Goal: Transaction & Acquisition: Purchase product/service

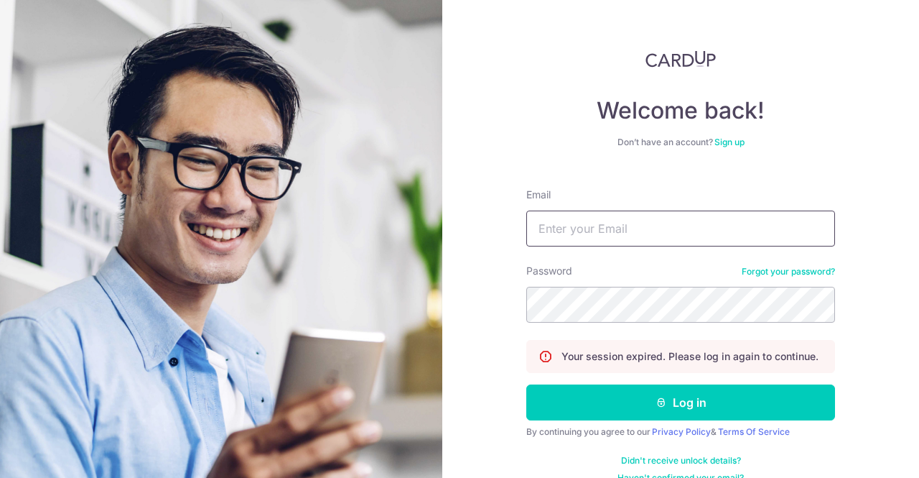
click at [613, 235] on input "Email" at bounding box center [680, 228] width 309 height 36
type input "thian10@gmail.com"
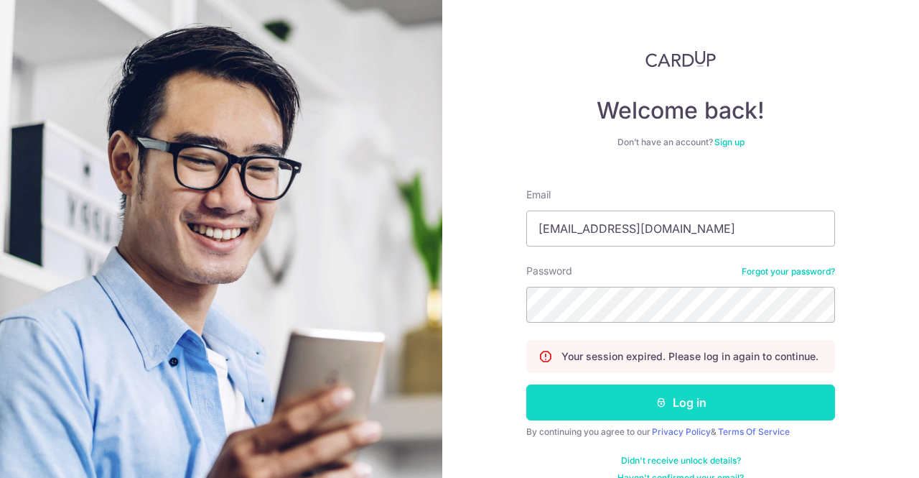
click at [585, 396] on button "Log in" at bounding box center [680, 402] width 309 height 36
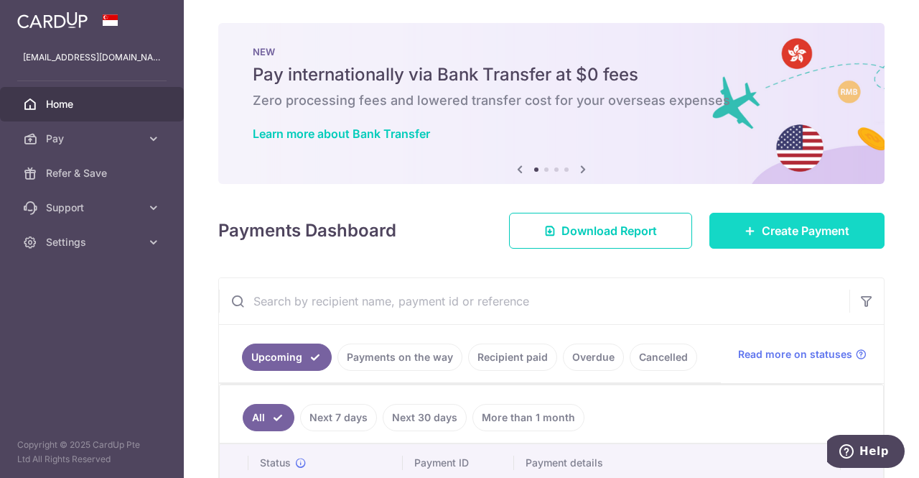
click at [717, 241] on link "Create Payment" at bounding box center [797, 231] width 175 height 36
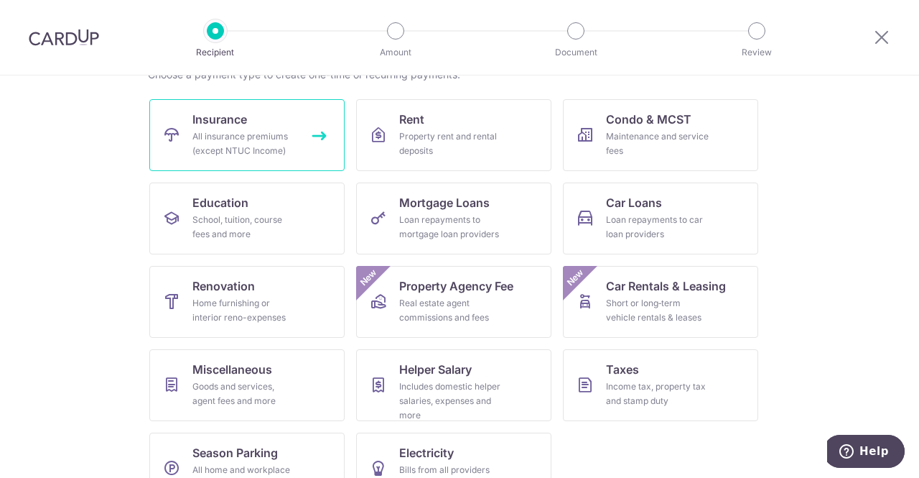
scroll to position [164, 0]
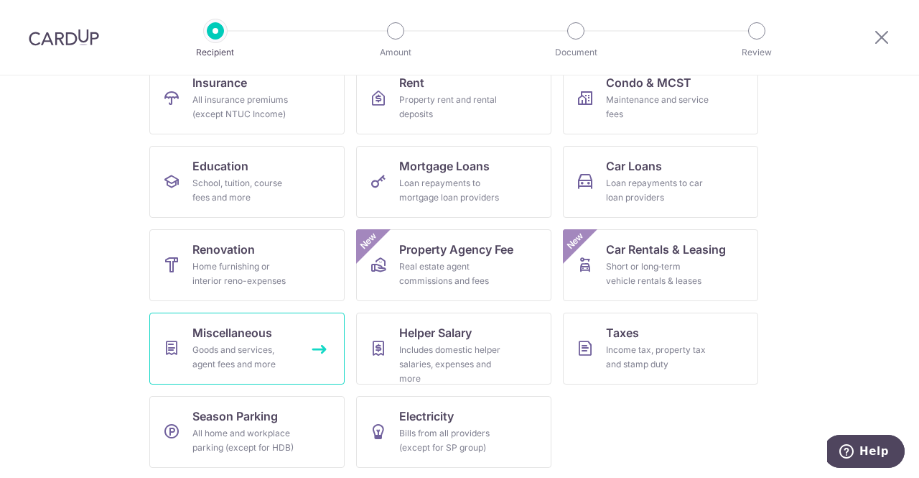
click at [254, 333] on span "Miscellaneous" at bounding box center [232, 332] width 80 height 17
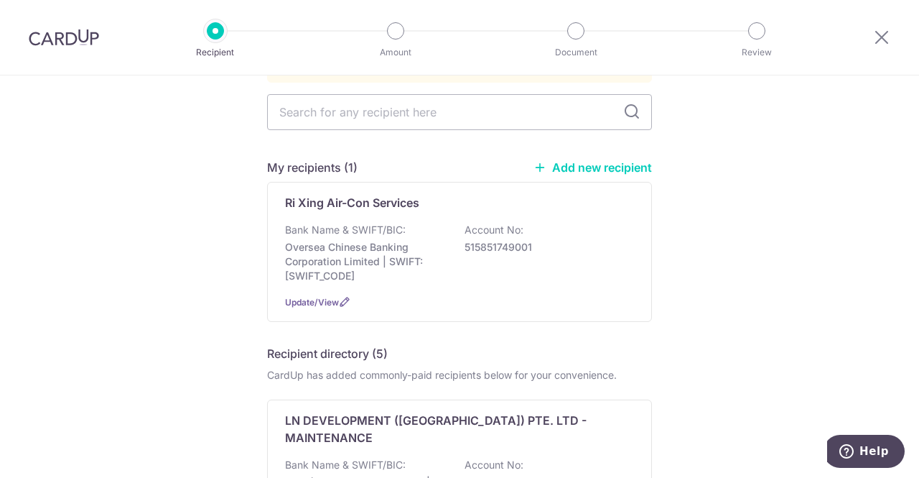
scroll to position [22, 0]
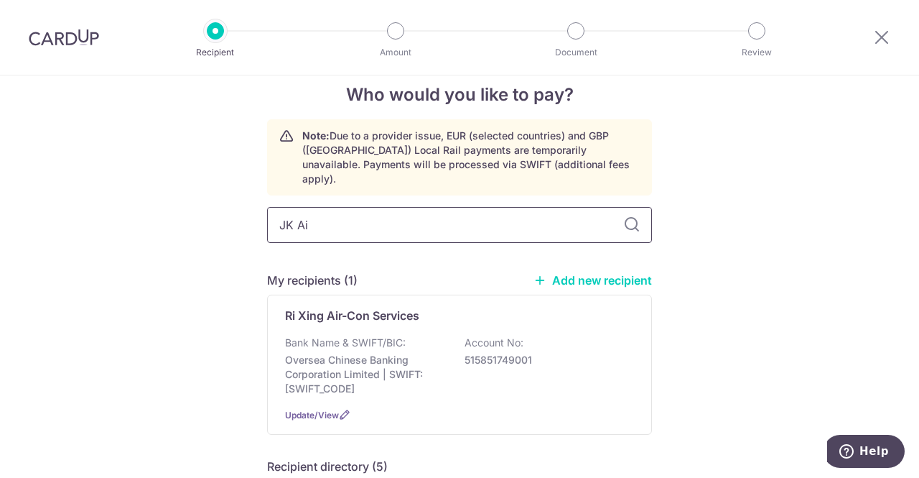
type input "JK Air"
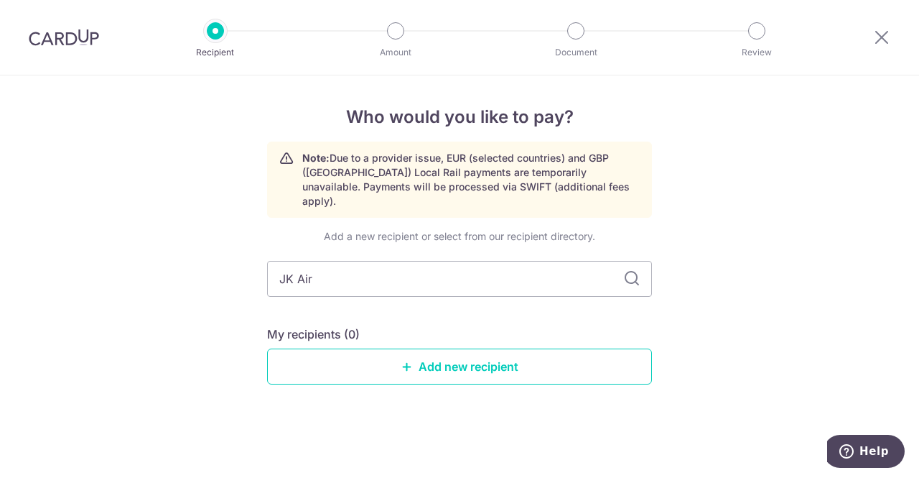
scroll to position [0, 0]
type input "J"
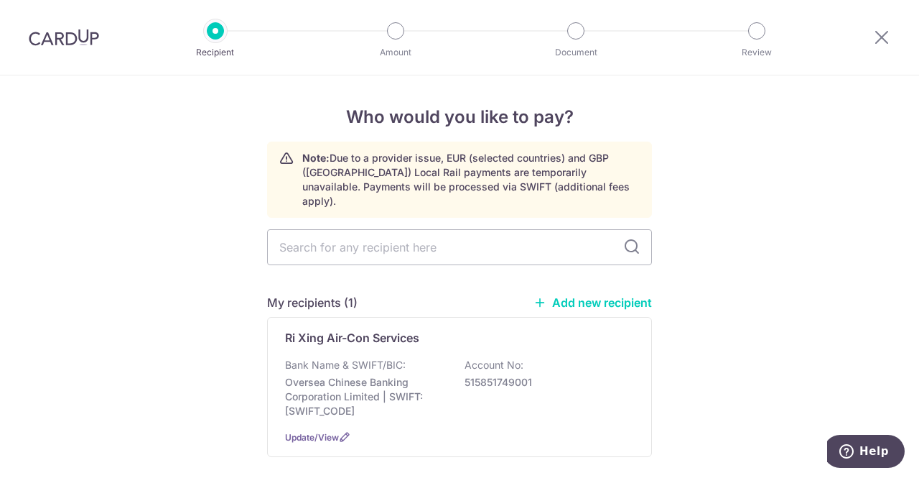
click at [582, 295] on div "My recipients (1) Add new recipient" at bounding box center [459, 302] width 385 height 17
click at [583, 295] on link "Add new recipient" at bounding box center [593, 302] width 119 height 14
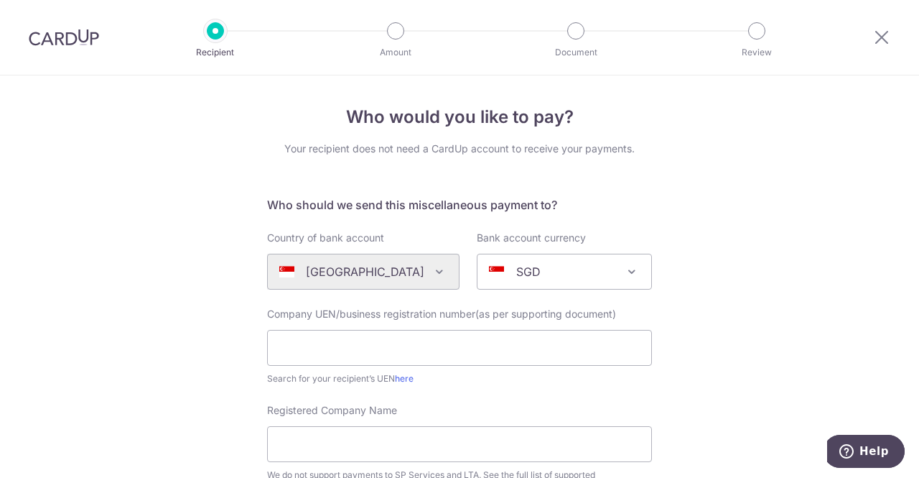
scroll to position [121, 0]
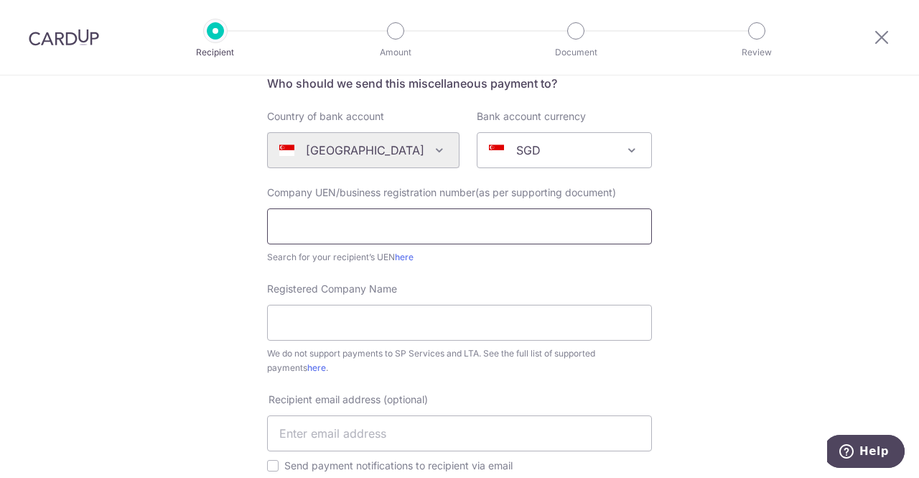
click at [437, 231] on input "text" at bounding box center [459, 226] width 385 height 36
click at [409, 256] on link "here" at bounding box center [404, 256] width 19 height 11
click at [375, 231] on input "2018183" at bounding box center [459, 226] width 385 height 36
click at [371, 236] on input "2018183" at bounding box center [459, 226] width 385 height 36
type input "201818374W"
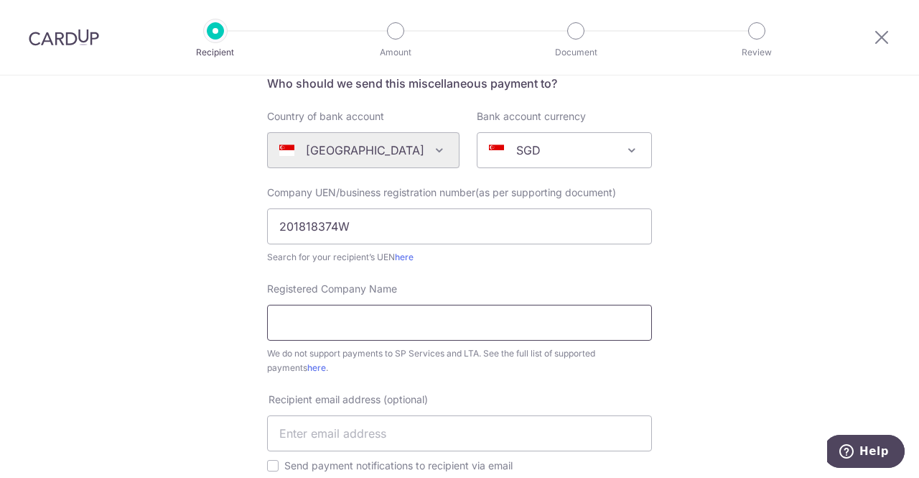
click at [342, 316] on input "Registered Company Name" at bounding box center [459, 323] width 385 height 36
click at [372, 317] on input "JK" at bounding box center [459, 323] width 385 height 36
type input "JK Air-Conditioning Pte Ltd"
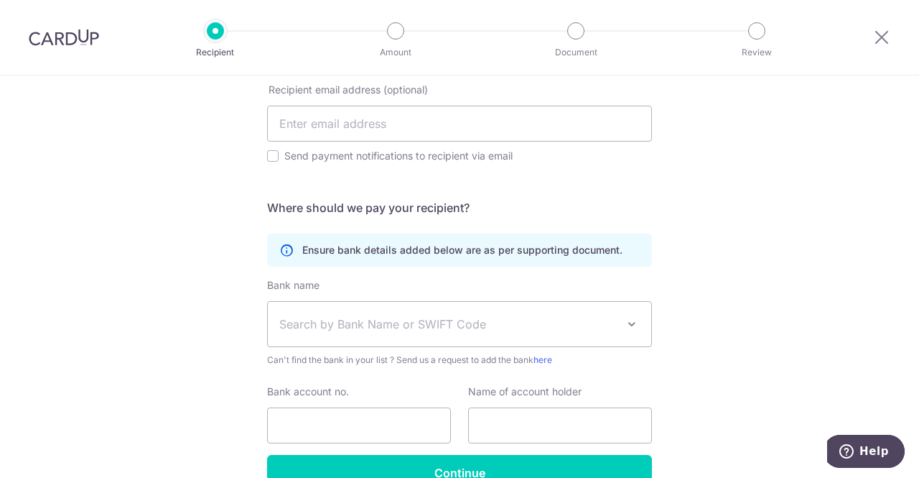
scroll to position [424, 0]
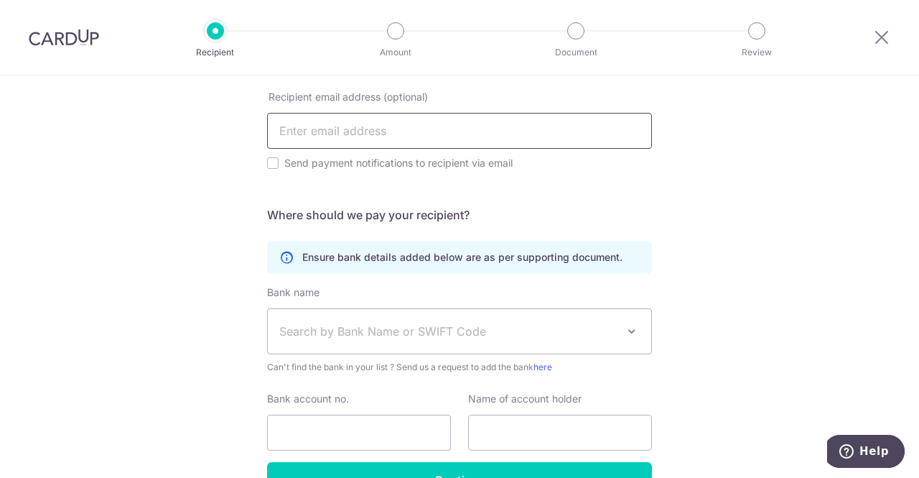
click at [368, 134] on input "text" at bounding box center [459, 131] width 385 height 36
paste input "[PERSON_NAME][EMAIL_ADDRESS][DOMAIN_NAME]"
type input "[PERSON_NAME][EMAIL_ADDRESS][DOMAIN_NAME]"
click at [270, 167] on input "Send payment notifications to recipient via email" at bounding box center [272, 162] width 11 height 11
checkbox input "true"
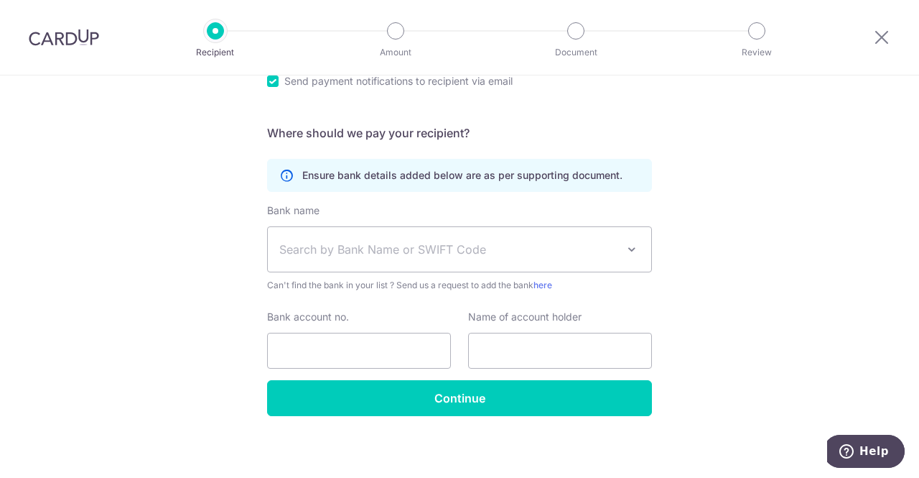
scroll to position [510, 0]
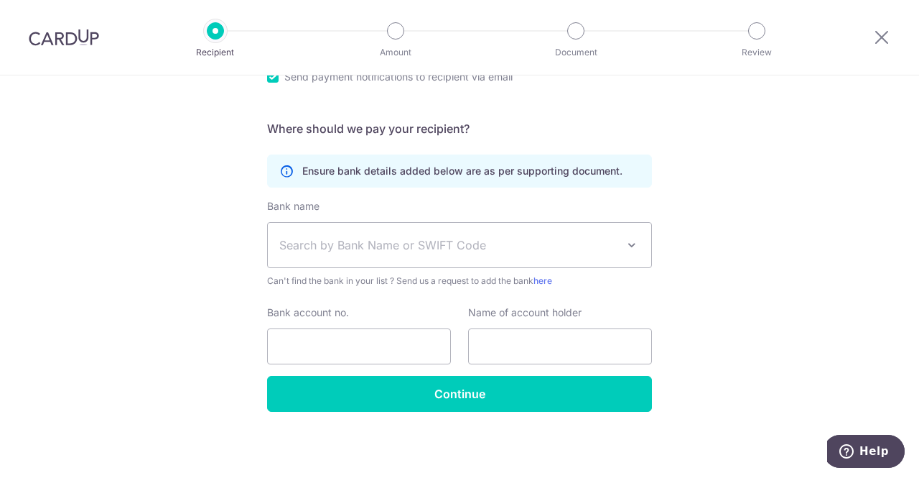
click at [351, 236] on span "Search by Bank Name or SWIFT Code" at bounding box center [448, 244] width 338 height 17
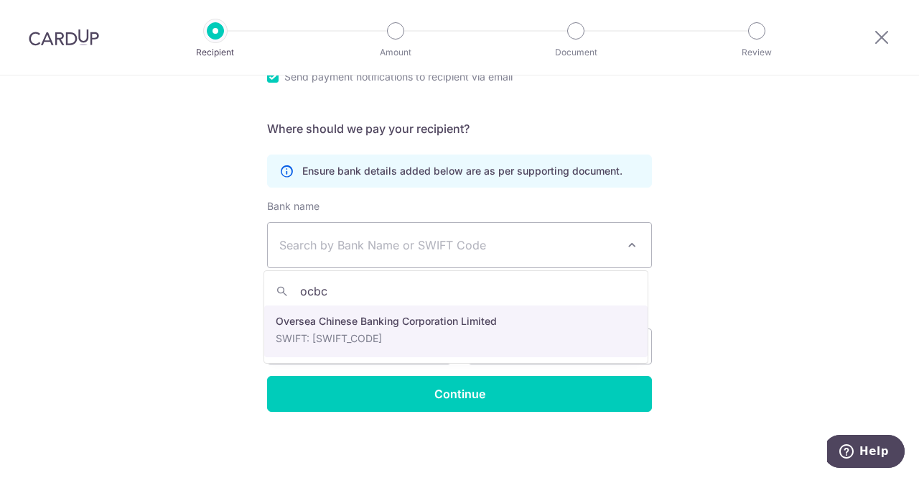
type input "ocbc"
select select "12"
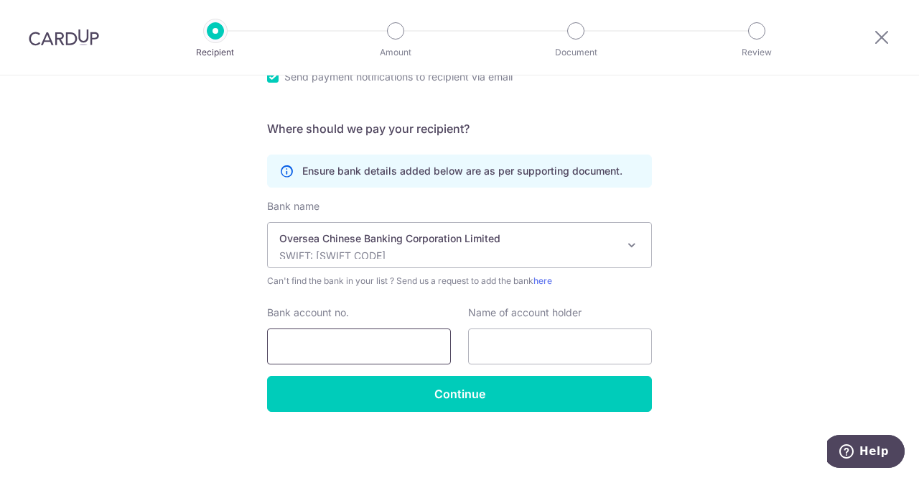
click at [319, 348] on input "Bank account no." at bounding box center [359, 346] width 184 height 36
paste input "7127 8118 6001"
click at [546, 345] on input "text" at bounding box center [560, 346] width 184 height 36
click at [306, 345] on input "7127 8118 6001" at bounding box center [359, 346] width 184 height 36
click at [328, 343] on input "71278118 6001" at bounding box center [359, 346] width 184 height 36
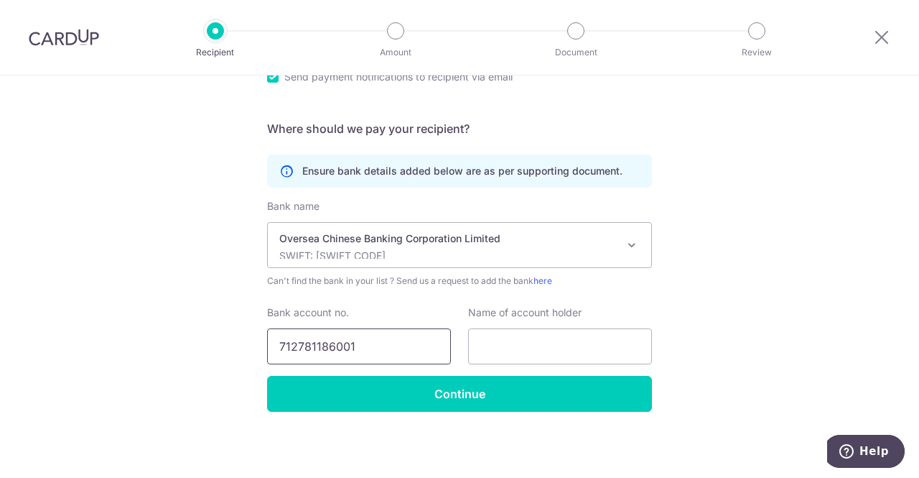
type input "712781186001"
click at [536, 346] on input "text" at bounding box center [560, 346] width 184 height 36
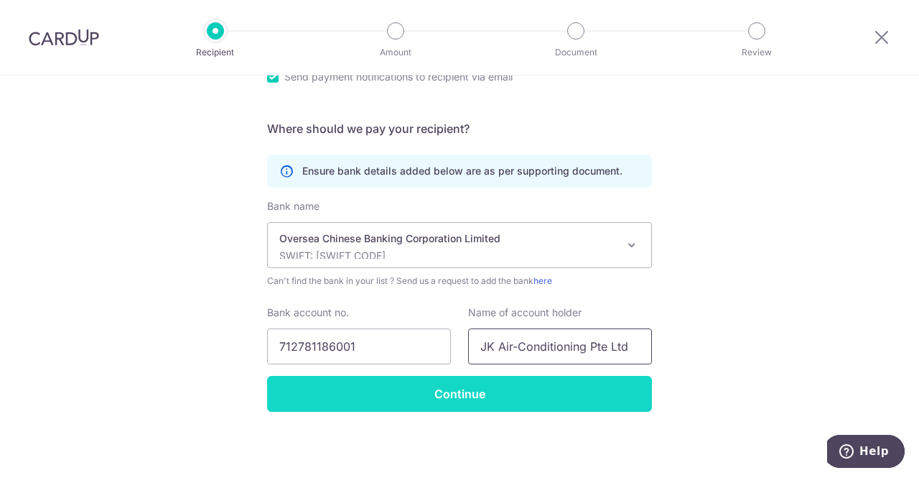
type input "JK Air-Conditioning Pte Ltd"
click at [527, 384] on input "Continue" at bounding box center [459, 394] width 385 height 36
